Goal: Information Seeking & Learning: Understand process/instructions

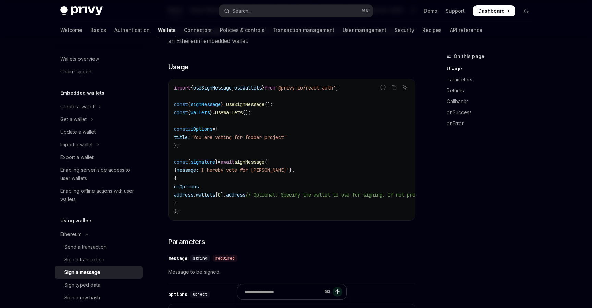
scroll to position [103, 0]
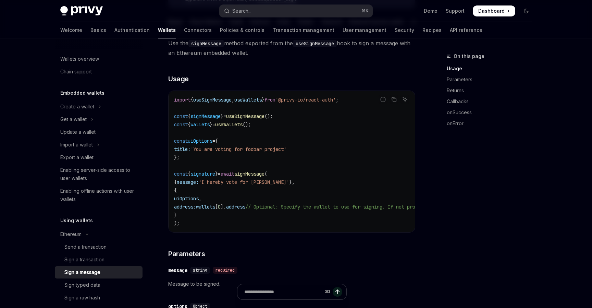
click at [233, 165] on code "import { useSignMessage , useWallets } from '@privy-io/react-auth' ; const { si…" at bounding box center [353, 162] width 359 height 132
click at [91, 28] on link "Basics" at bounding box center [99, 30] width 16 height 16
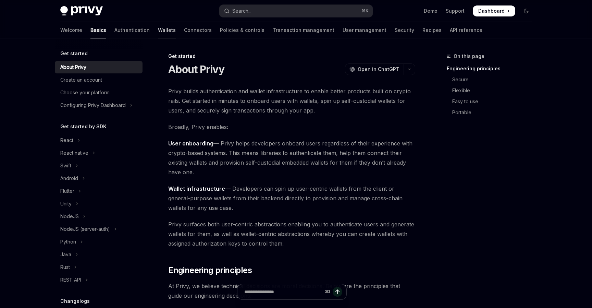
click at [158, 32] on link "Wallets" at bounding box center [167, 30] width 18 height 16
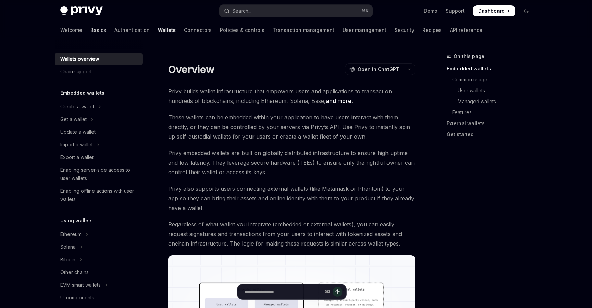
click at [91, 33] on link "Basics" at bounding box center [99, 30] width 16 height 16
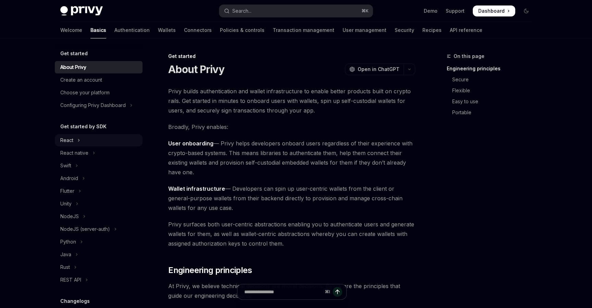
click at [81, 142] on button "React" at bounding box center [99, 140] width 88 height 12
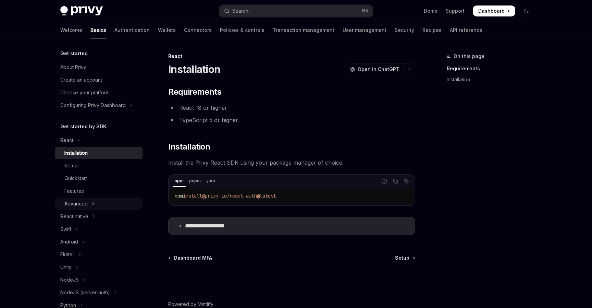
click at [93, 203] on icon "Toggle Advanced section" at bounding box center [93, 204] width 3 height 8
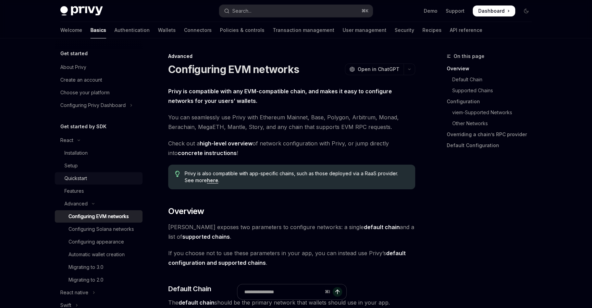
click at [89, 178] on div "Quickstart" at bounding box center [101, 178] width 74 height 8
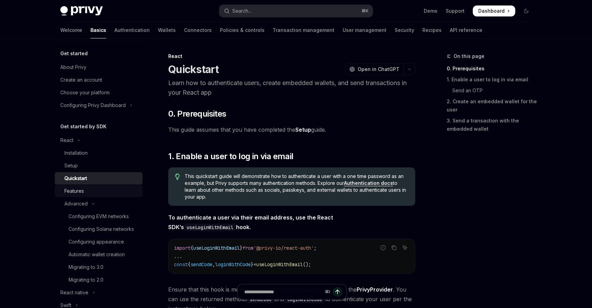
click at [97, 186] on link "Features" at bounding box center [99, 191] width 88 height 12
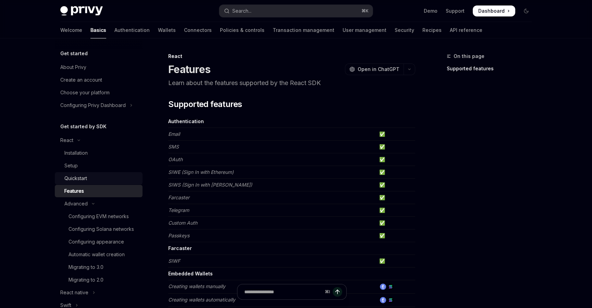
click at [91, 177] on div "Quickstart" at bounding box center [101, 178] width 74 height 8
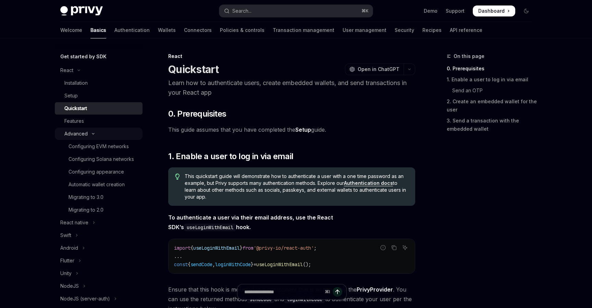
scroll to position [86, 0]
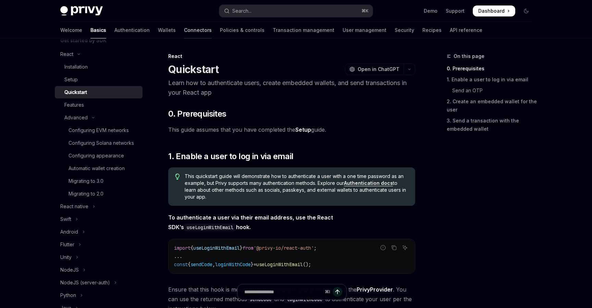
click at [184, 27] on link "Connectors" at bounding box center [198, 30] width 28 height 16
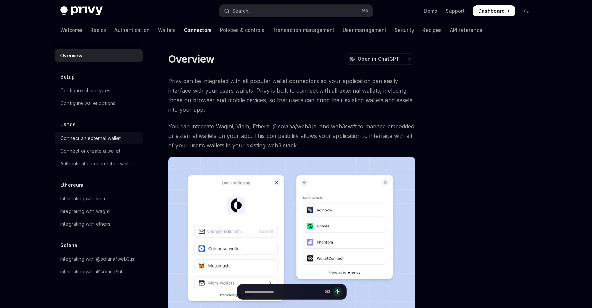
click at [109, 139] on div "Connect an external wallet" at bounding box center [90, 138] width 60 height 8
type textarea "*"
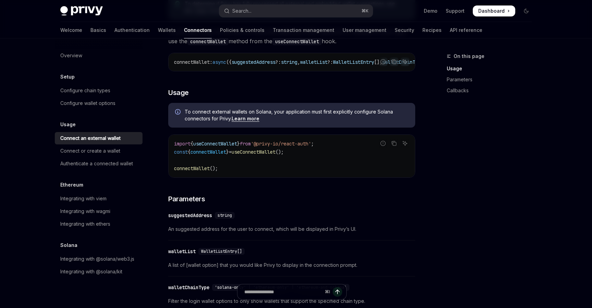
scroll to position [126, 0]
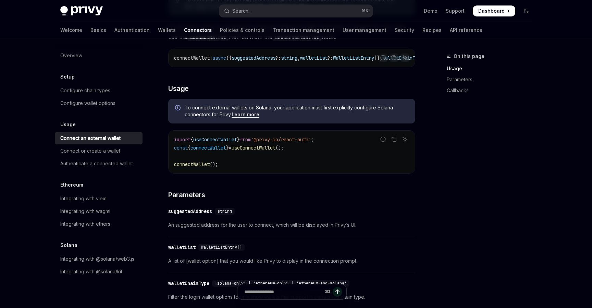
click at [300, 150] on code "import { useConnectWallet } from '@privy-io/react-auth' ; const { connectWallet…" at bounding box center [292, 151] width 236 height 33
drag, startPoint x: 313, startPoint y: 151, endPoint x: 173, endPoint y: 148, distance: 139.6
click at [173, 148] on div "import { useConnectWallet } from '@privy-io/react-auth' ; const { connectWallet…" at bounding box center [292, 152] width 247 height 43
copy span "const { connectWallet } = useConnectWallet ();"
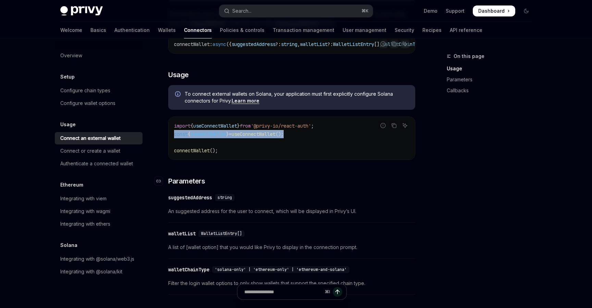
copy span "const { connectWallet } = useConnectWallet ();"
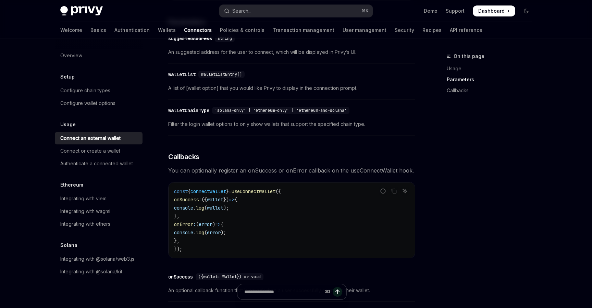
scroll to position [332, 0]
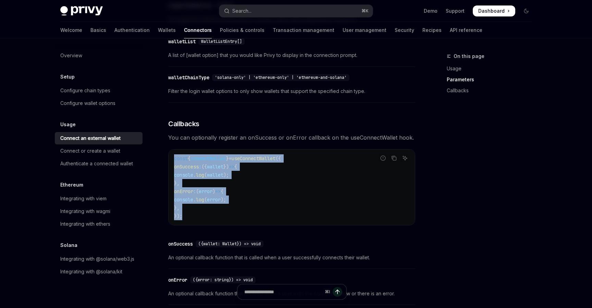
drag, startPoint x: 197, startPoint y: 222, endPoint x: 173, endPoint y: 163, distance: 63.7
click at [173, 163] on div "const { connectWallet } = useConnectWallet ({ onSuccess : ({ wallet }) => { con…" at bounding box center [292, 186] width 247 height 75
copy code "const { connectWallet } = useConnectWallet ({ onSuccess : ({ wallet }) => { con…"
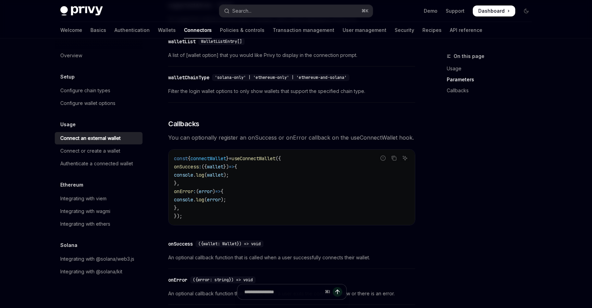
click at [267, 87] on div "​ walletChainType 'solana-only' | 'ethereum-only' | 'ethereum-and-solana' Filte…" at bounding box center [291, 86] width 247 height 33
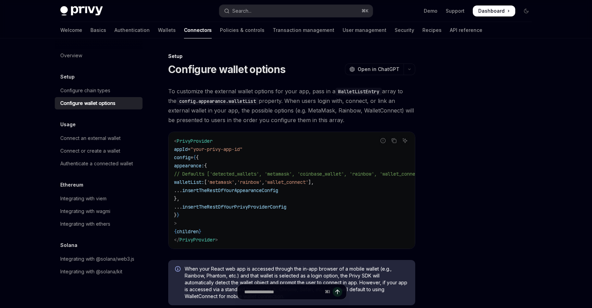
type textarea "*"
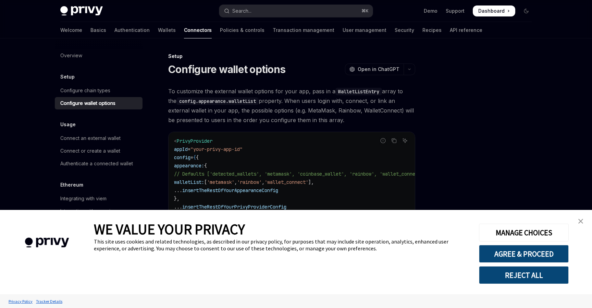
click at [287, 196] on code "< PrivyProvider appId = "your-privy-app-id" config = { { appearance: { // Defau…" at bounding box center [308, 190] width 269 height 107
click at [581, 220] on img "close banner" at bounding box center [581, 221] width 5 height 5
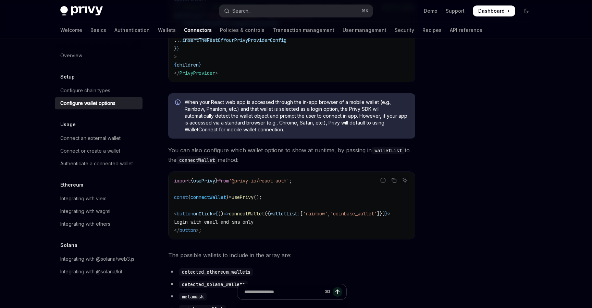
scroll to position [168, 0]
